Goal: Check status

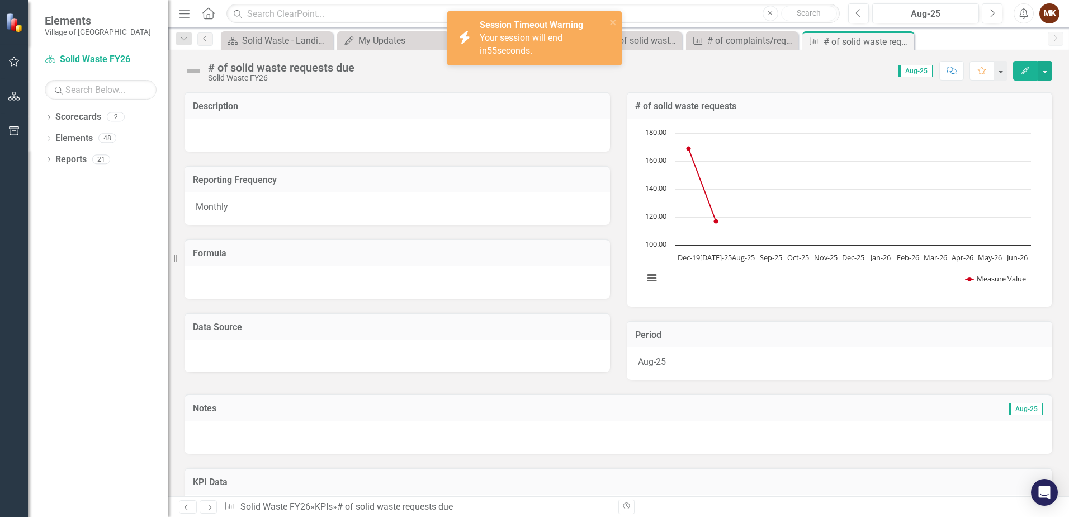
scroll to position [215, 0]
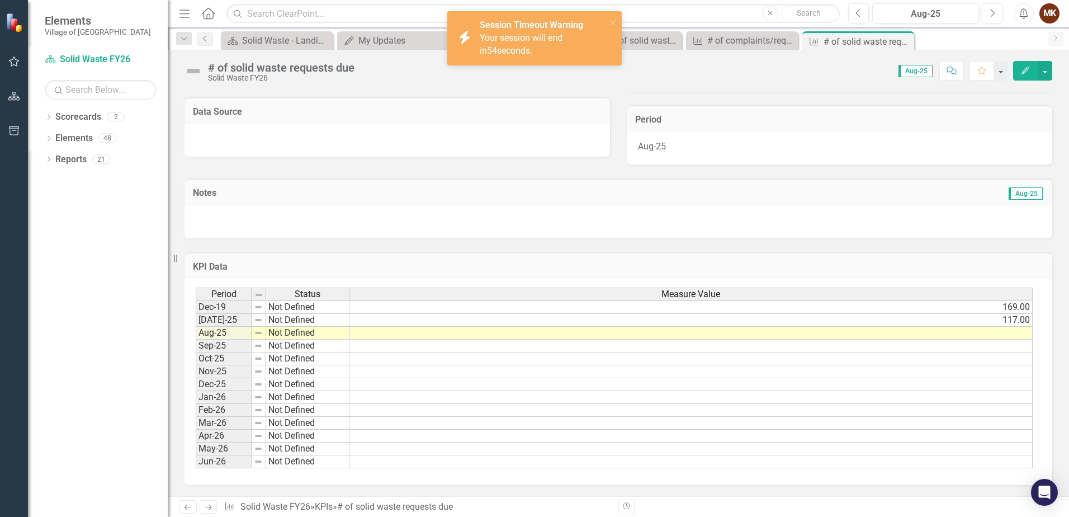
click at [796, 393] on td at bounding box center [690, 397] width 683 height 13
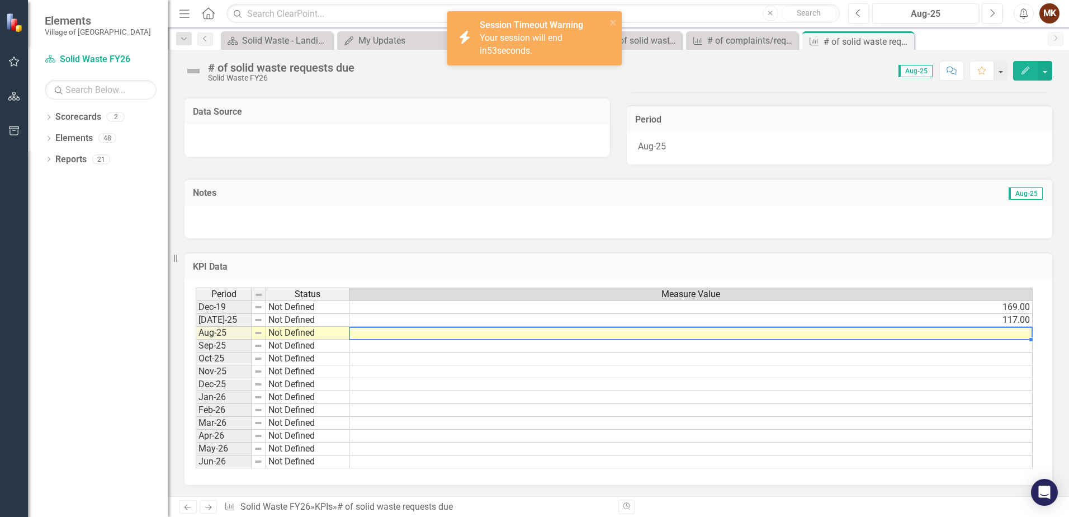
click at [776, 337] on td at bounding box center [690, 333] width 683 height 13
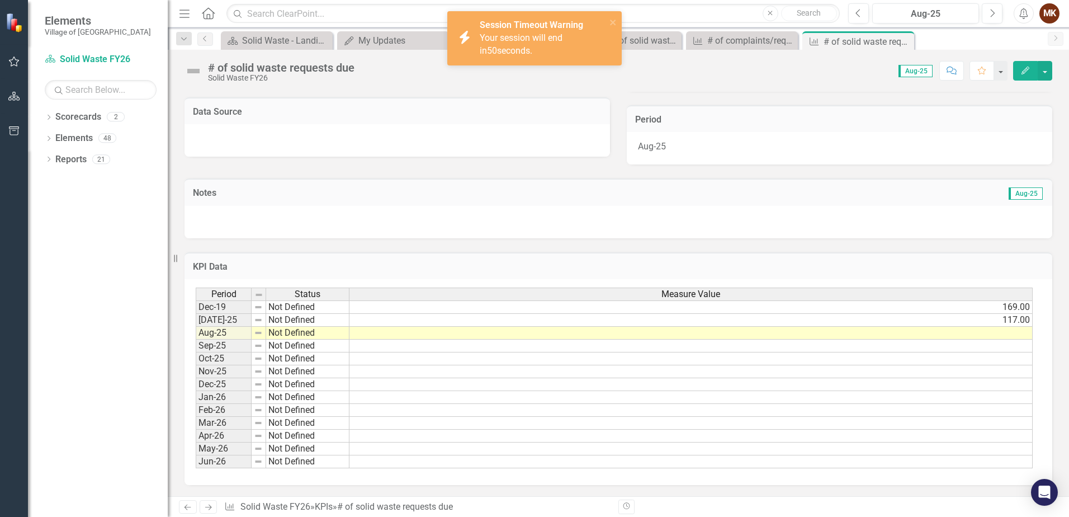
click at [656, 216] on div at bounding box center [619, 222] width 868 height 32
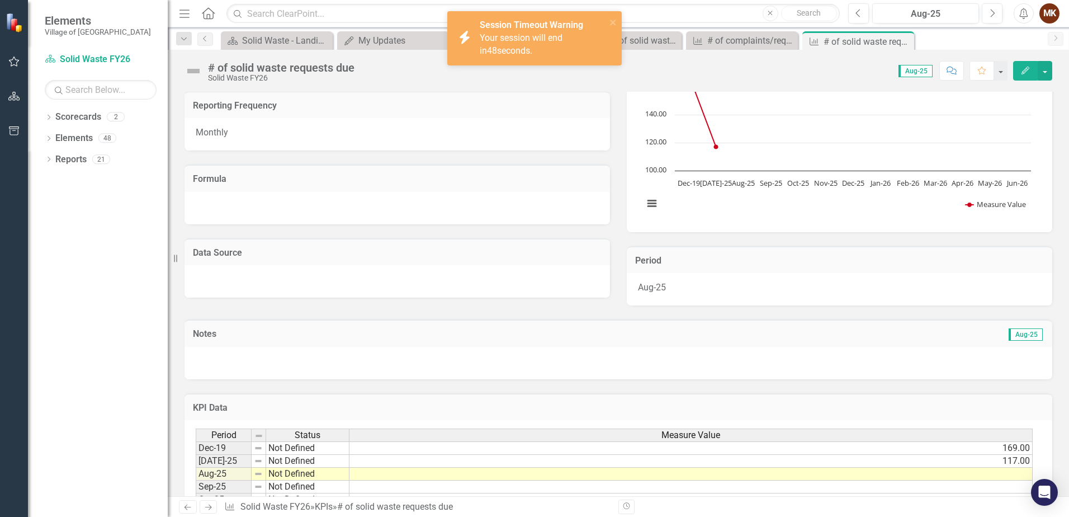
scroll to position [0, 0]
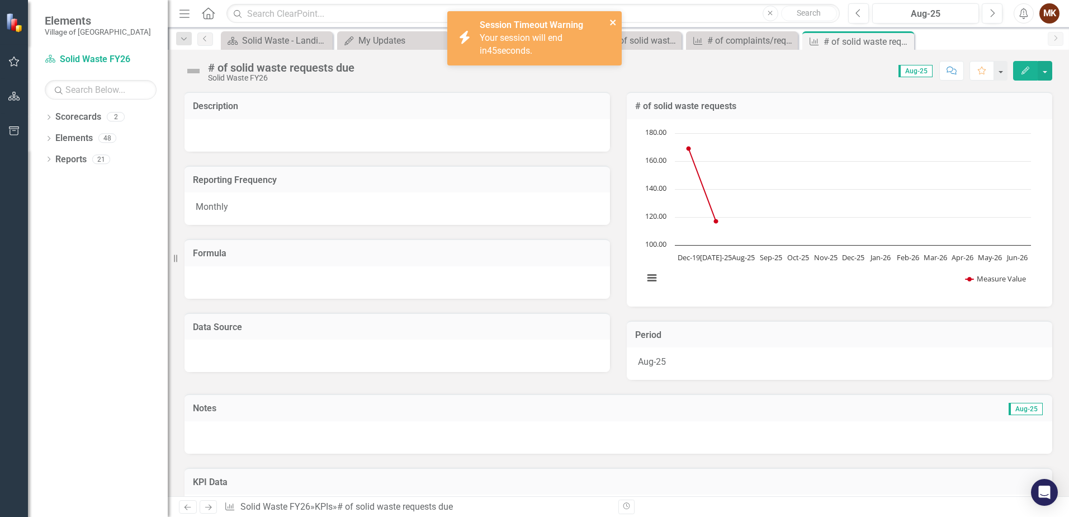
click at [615, 21] on icon "close" at bounding box center [613, 23] width 6 height 6
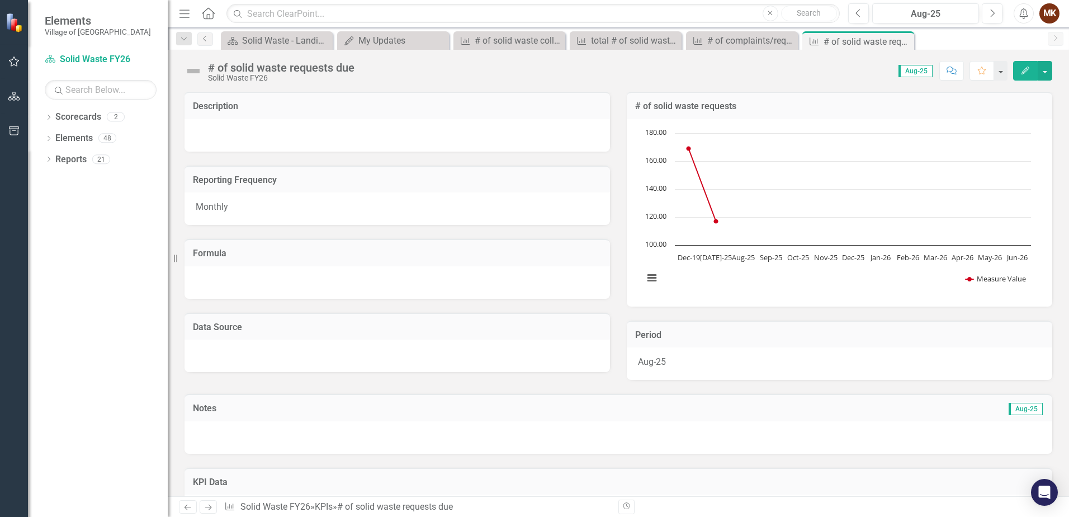
click at [432, 213] on div "Monthly" at bounding box center [398, 208] width 426 height 32
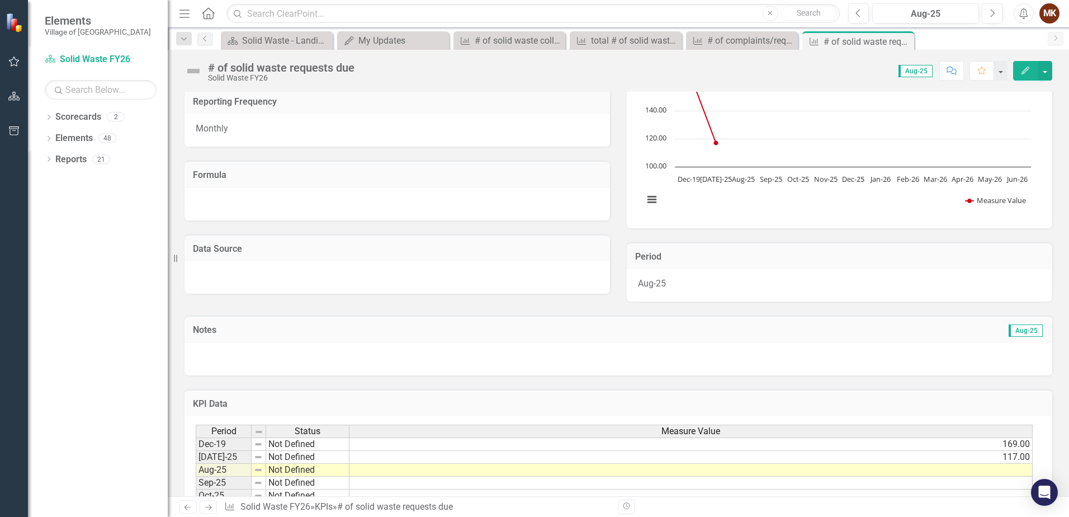
scroll to position [48, 0]
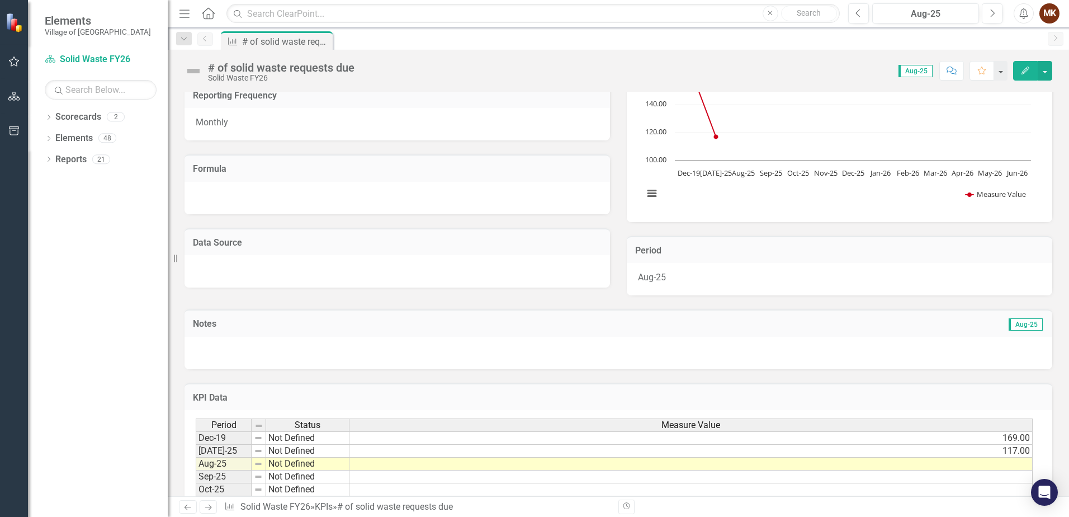
scroll to position [215, 0]
